Goal: Information Seeking & Learning: Find specific fact

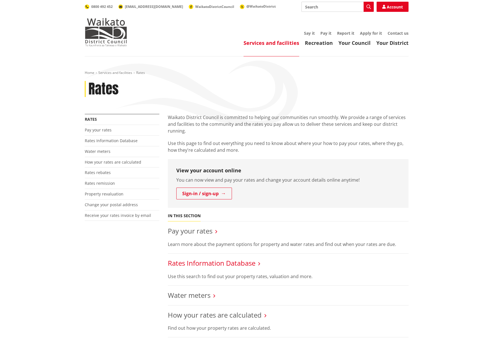
click at [217, 264] on link "Rates Information Database" at bounding box center [212, 263] width 88 height 9
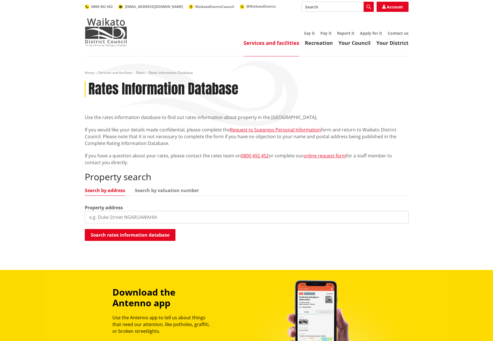
click at [114, 217] on input "search" at bounding box center [247, 217] width 324 height 12
paste input "50 Lawrence Road, Tuakau 2694, New Zealand"
click at [133, 238] on button "Search rates information database" at bounding box center [130, 235] width 91 height 12
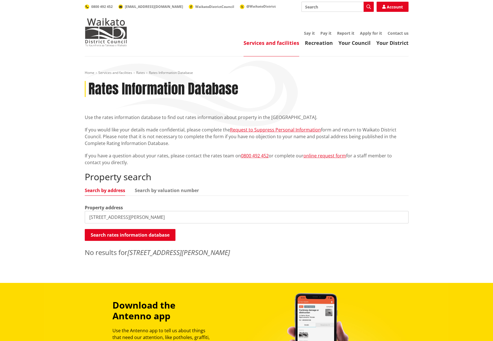
drag, startPoint x: 148, startPoint y: 218, endPoint x: 129, endPoint y: 218, distance: 18.9
click at [129, 218] on input "50 Lawrence Road, Tuakau" at bounding box center [247, 217] width 324 height 12
click at [128, 234] on button "Search rates information database" at bounding box center [130, 235] width 91 height 12
drag, startPoint x: 130, startPoint y: 217, endPoint x: 117, endPoint y: 217, distance: 13.3
click at [117, 217] on input "50 Lawrence Road" at bounding box center [247, 217] width 324 height 12
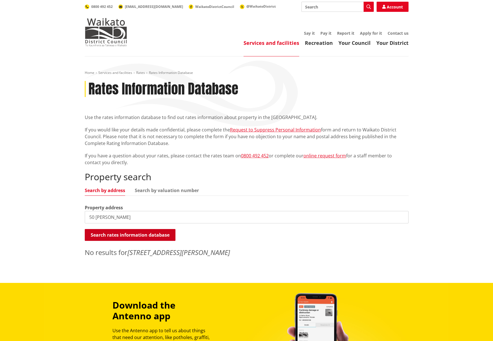
type input "50 Lawrence"
click at [125, 237] on button "Search rates information database" at bounding box center [130, 235] width 91 height 12
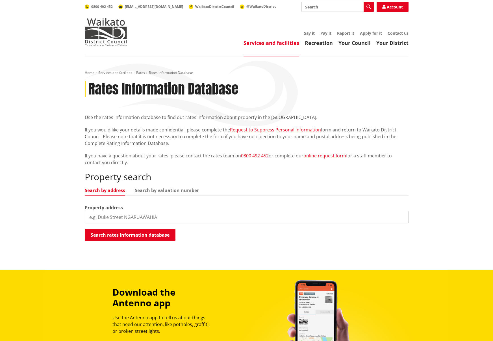
click at [119, 217] on input "search" at bounding box center [247, 217] width 324 height 12
paste input "50 Lawrence Road, Tuakau 2694, New Zealand"
click at [131, 234] on button "Search rates information database" at bounding box center [130, 235] width 91 height 12
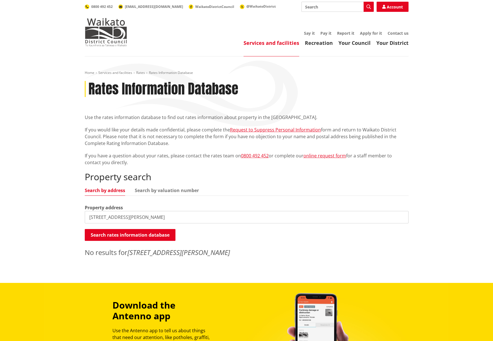
drag, startPoint x: 147, startPoint y: 218, endPoint x: 223, endPoint y: 220, distance: 75.4
click at [223, 220] on input "50 Lawrence Road, Tuakau 2694, New Zealand" at bounding box center [247, 217] width 324 height 12
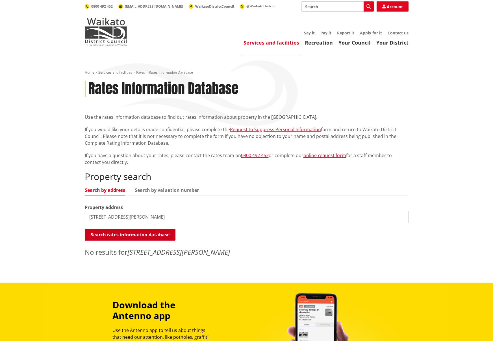
click at [158, 232] on button "Search rates information database" at bounding box center [130, 235] width 91 height 12
drag, startPoint x: 128, startPoint y: 217, endPoint x: 175, endPoint y: 218, distance: 46.9
click at [175, 218] on input "50 Lawrence Road, Tuakau" at bounding box center [247, 217] width 324 height 12
type input "50 Lawrence Road"
click at [156, 234] on button "Search rates information database" at bounding box center [130, 235] width 91 height 12
